Goal: Check status: Check status

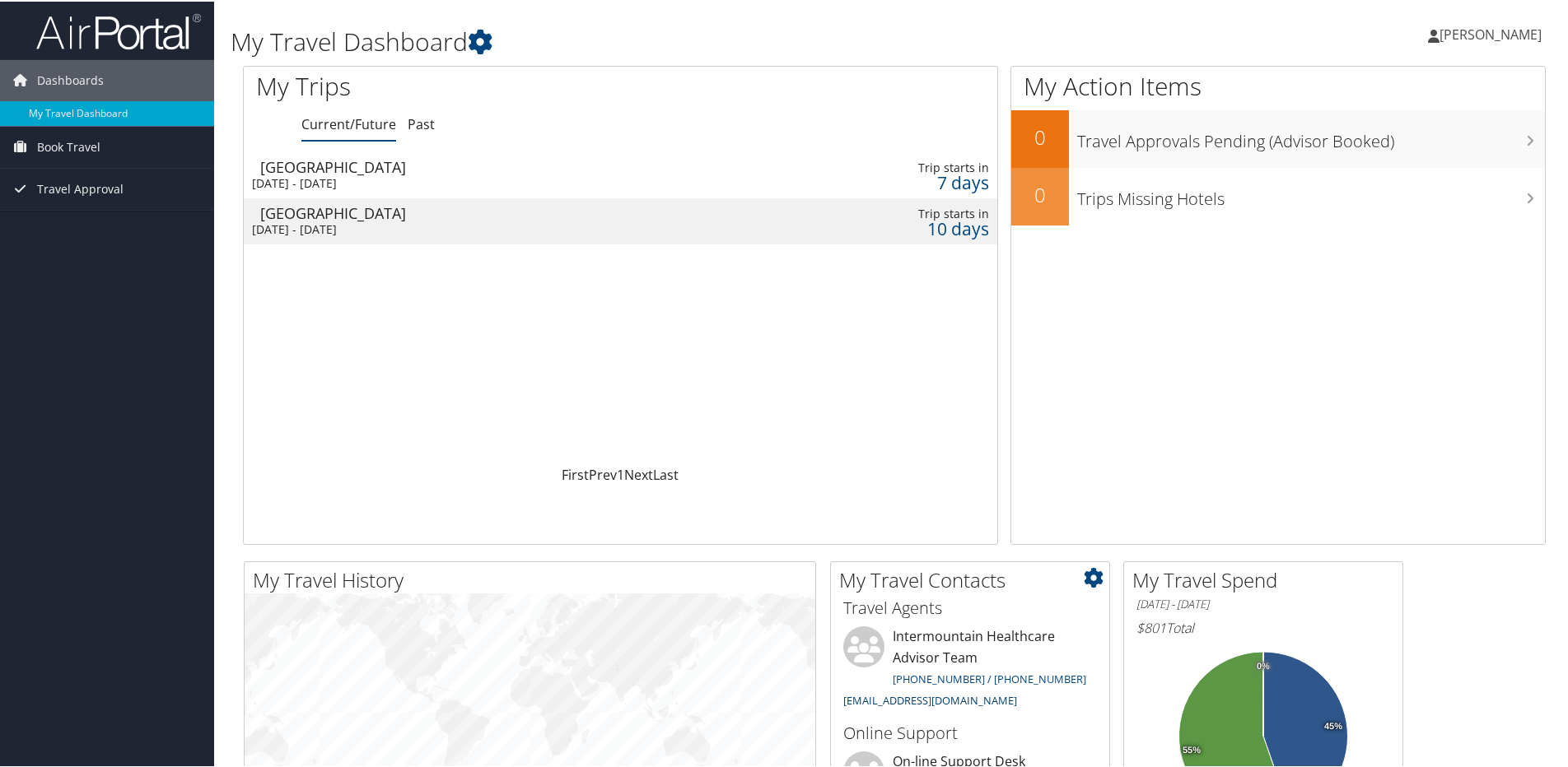
click at [951, 695] on link "intermountain@cbtravel.com" at bounding box center [930, 699] width 174 height 15
click at [408, 223] on div "[DATE] - [DATE]" at bounding box center [489, 227] width 475 height 15
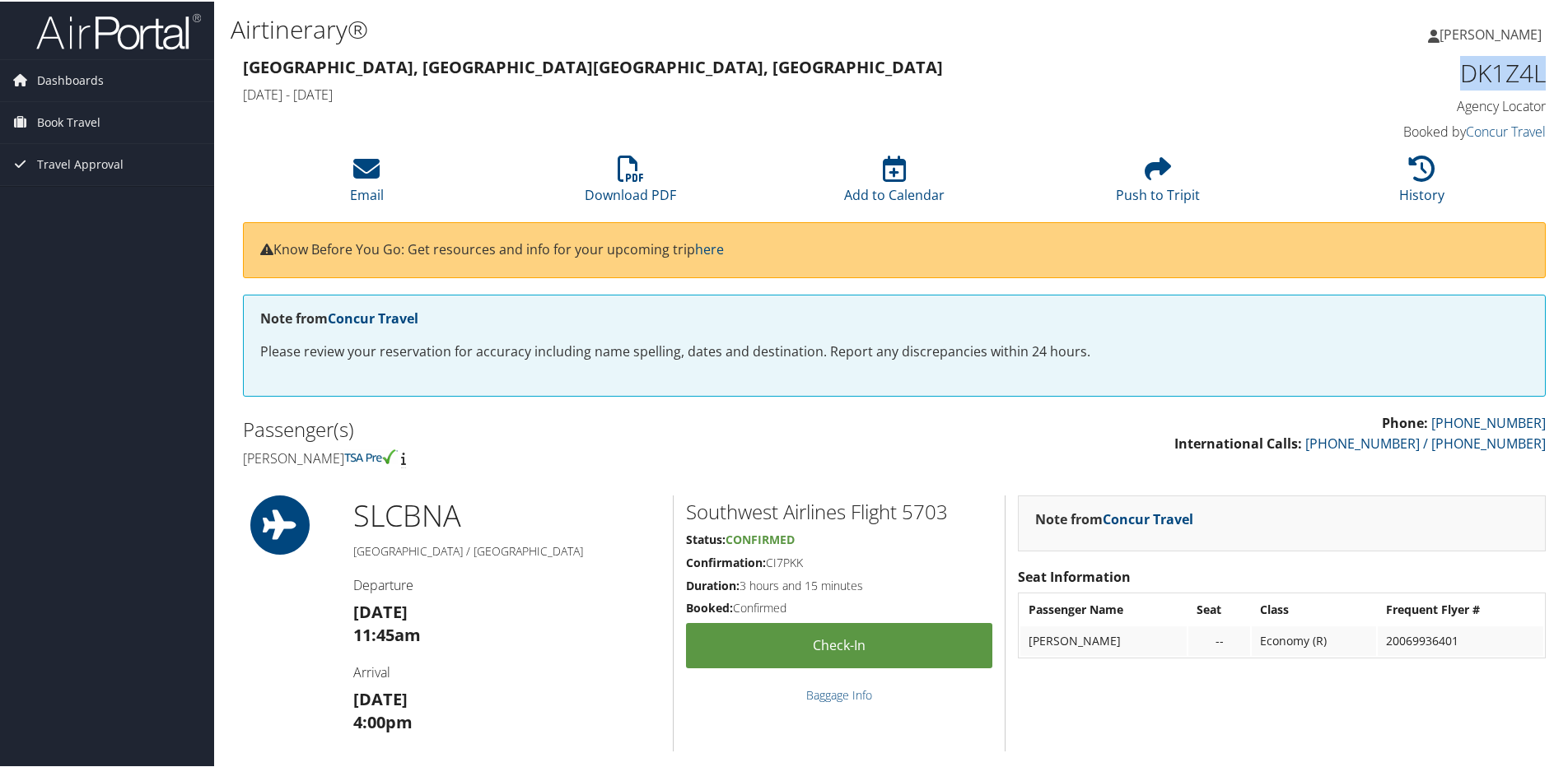
drag, startPoint x: 1549, startPoint y: 76, endPoint x: 1449, endPoint y: 61, distance: 101.1
click at [1449, 61] on div "DK1Z4L Agency Locator Agency Locator DK1Z4L Booked by Concur Travel Booked by C…" at bounding box center [1392, 99] width 332 height 94
copy h1 "DK1Z4L"
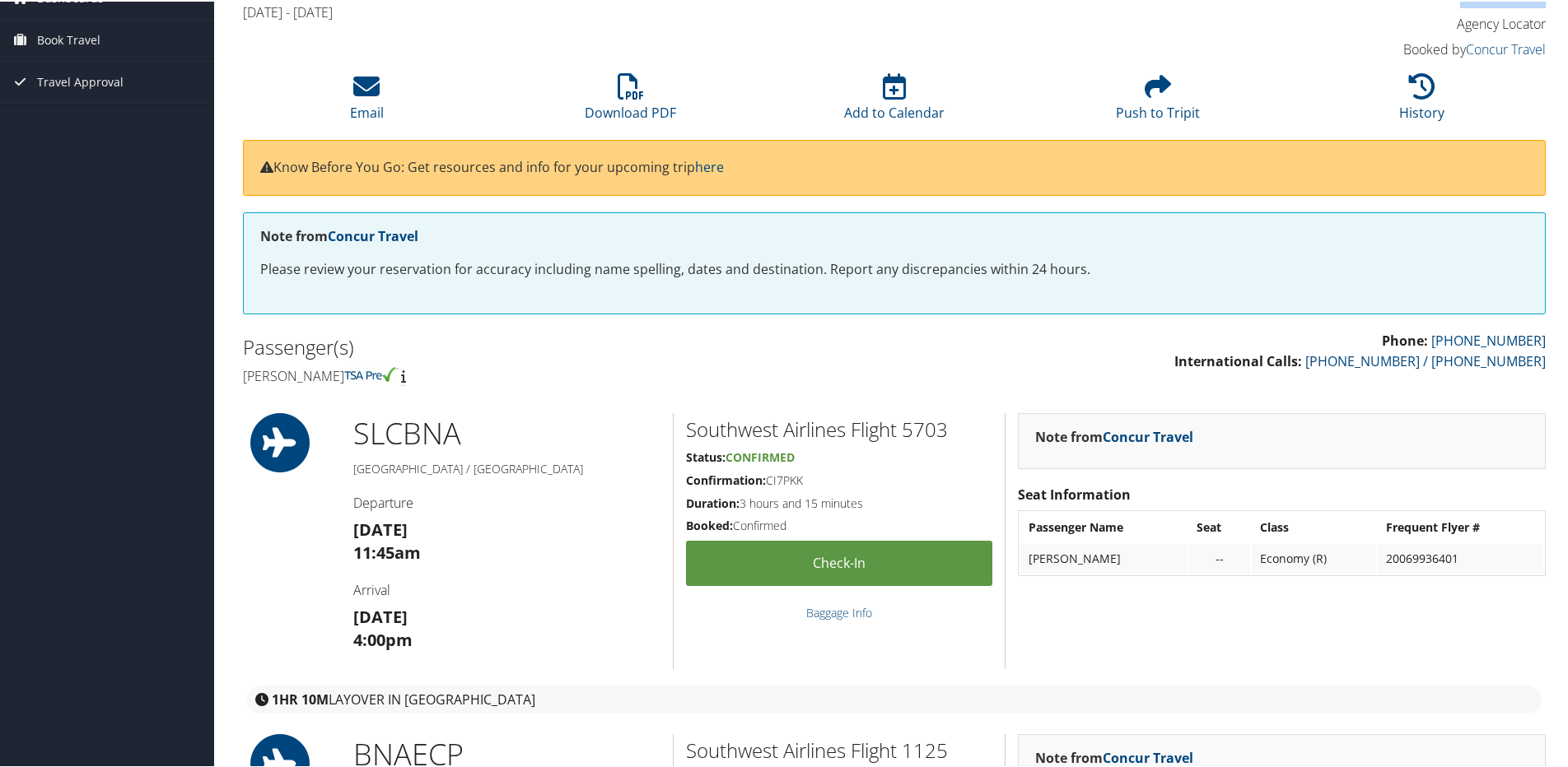
drag, startPoint x: 813, startPoint y: 477, endPoint x: 684, endPoint y: 481, distance: 129.1
click at [686, 481] on h5 "Confirmation: CI7PKK" at bounding box center [840, 479] width 307 height 17
drag, startPoint x: 684, startPoint y: 481, endPoint x: 751, endPoint y: 476, distance: 67.2
copy h5 "Confirmation: CI7PKK"
